Goal: Transaction & Acquisition: Purchase product/service

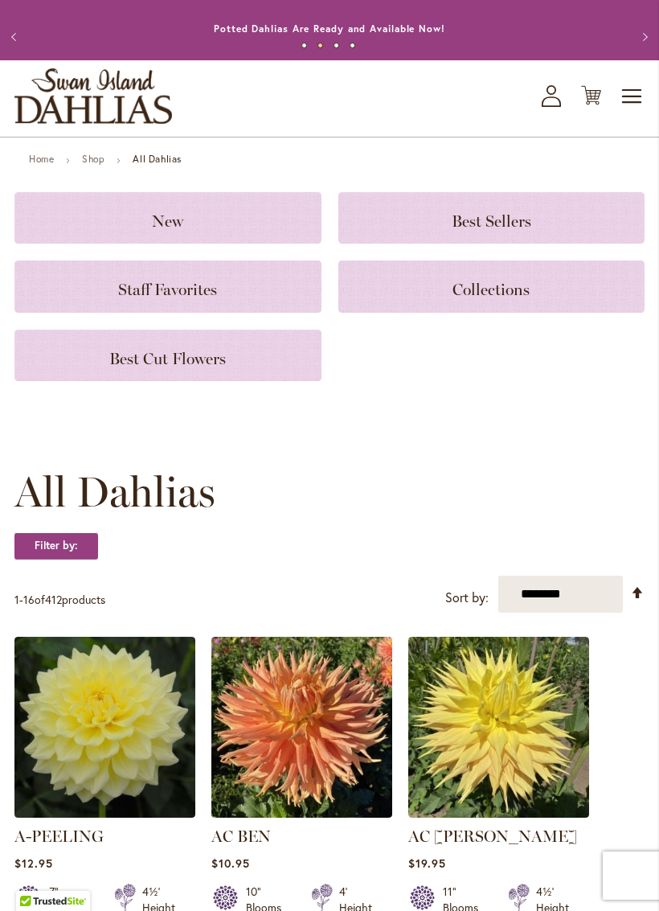
scroll to position [25, 0]
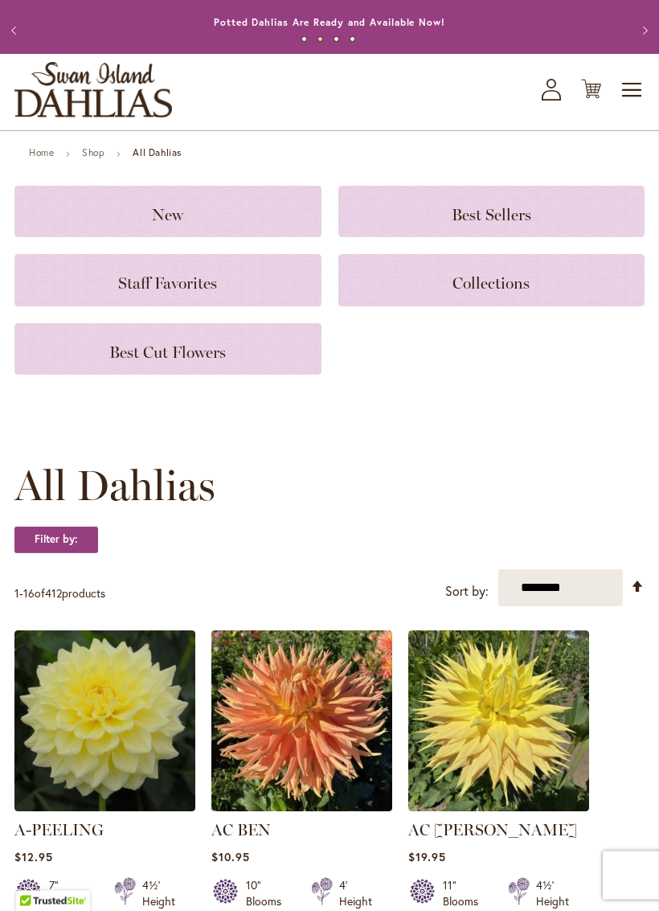
click at [231, 358] on h3 "Best Cut Flowers" at bounding box center [168, 350] width 268 height 18
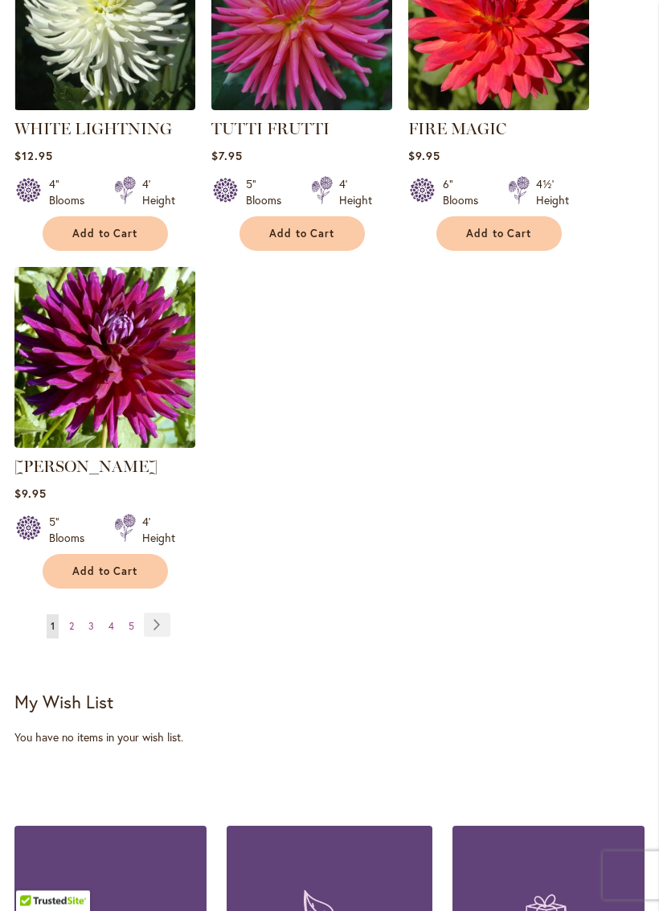
scroll to position [1850, 0]
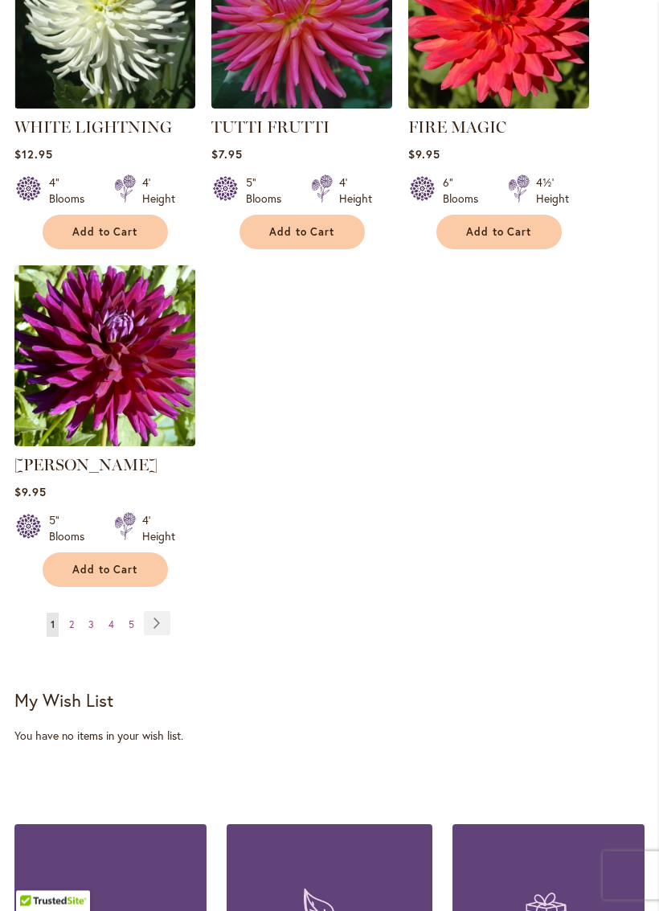
click at [160, 636] on link "Page Next" at bounding box center [157, 624] width 27 height 24
click at [77, 630] on link "Page 2" at bounding box center [71, 625] width 13 height 24
click at [72, 618] on link "Page 2" at bounding box center [71, 625] width 13 height 24
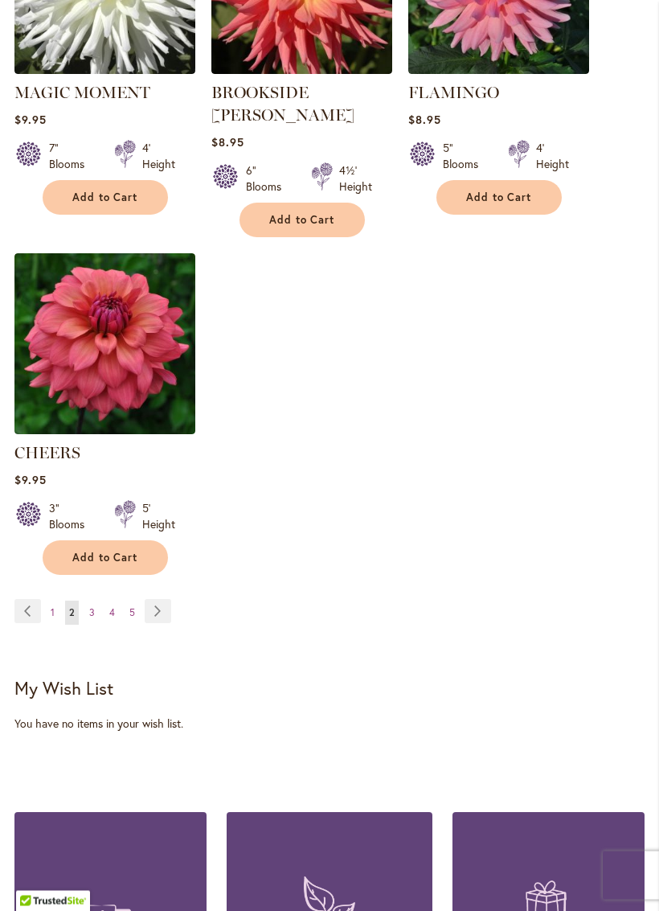
scroll to position [1917, 0]
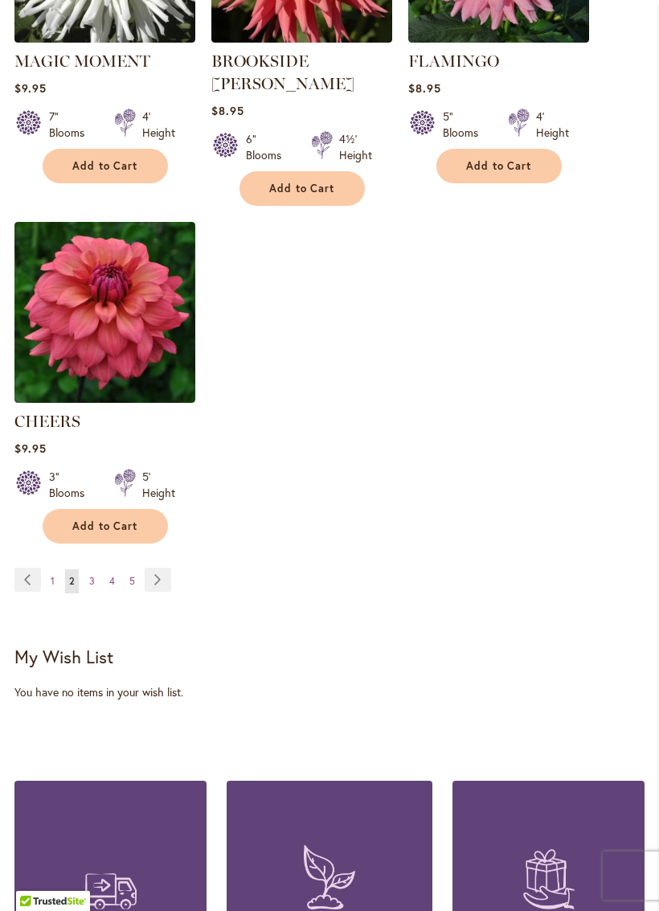
click at [96, 575] on link "Page 3" at bounding box center [92, 581] width 14 height 24
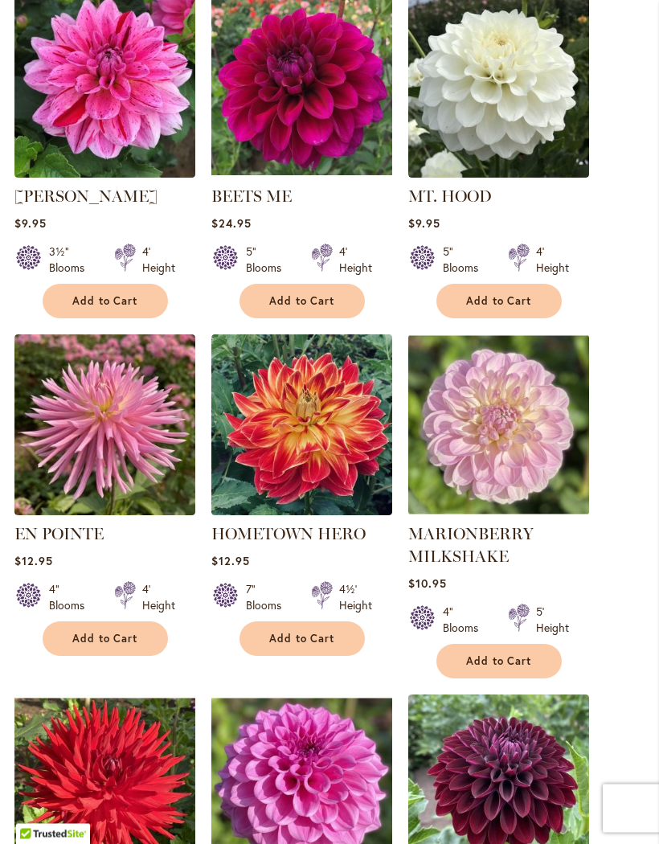
scroll to position [1092, 0]
